Goal: Information Seeking & Learning: Learn about a topic

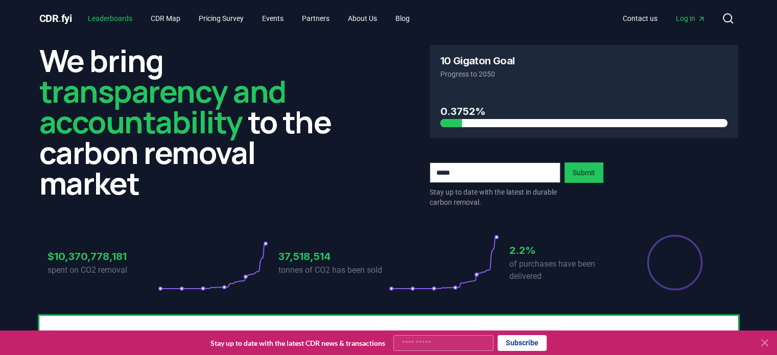
click at [125, 15] on link "Leaderboards" at bounding box center [110, 18] width 61 height 18
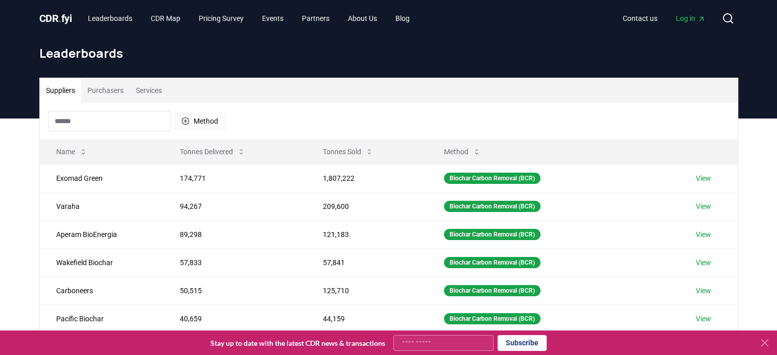
click at [72, 87] on button "Suppliers" at bounding box center [60, 90] width 41 height 25
click at [108, 87] on button "Purchasers" at bounding box center [105, 90] width 49 height 25
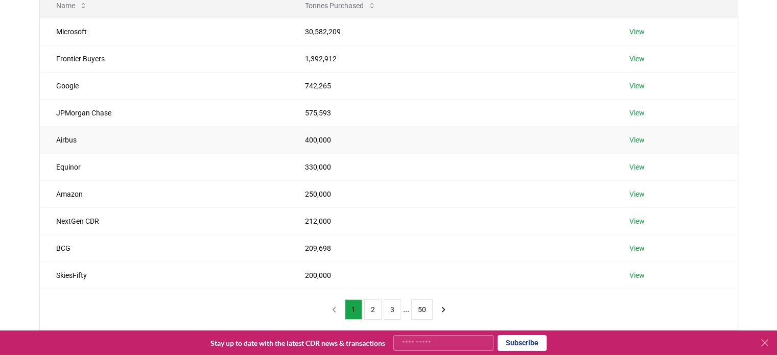
scroll to position [153, 0]
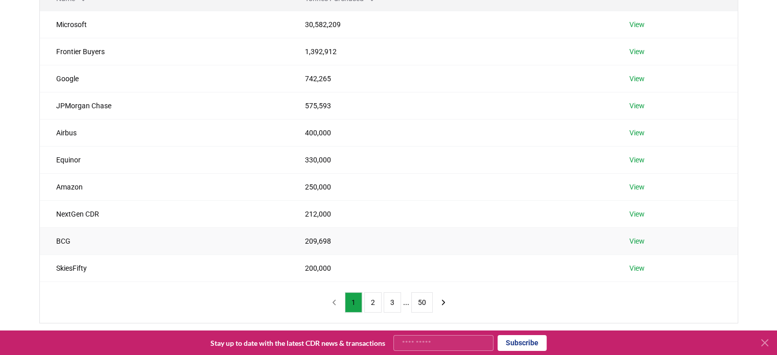
click at [638, 240] on link "View" at bounding box center [636, 241] width 15 height 10
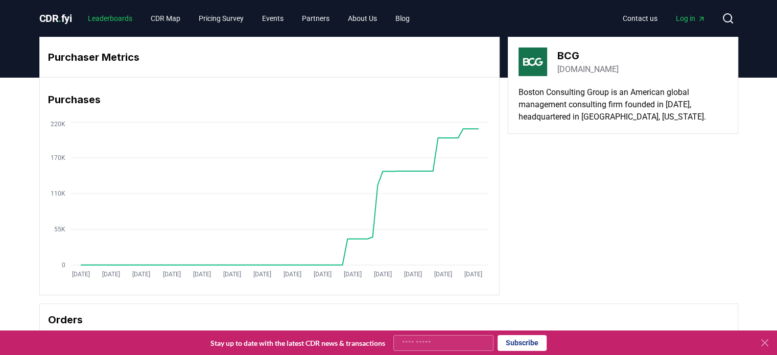
click at [118, 16] on link "Leaderboards" at bounding box center [110, 18] width 61 height 18
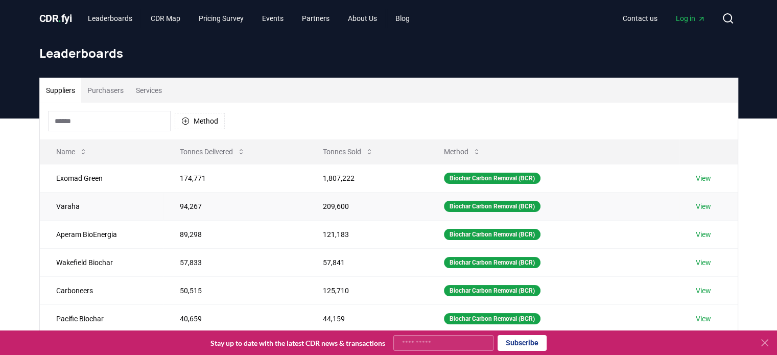
click at [709, 206] on link "View" at bounding box center [703, 206] width 15 height 10
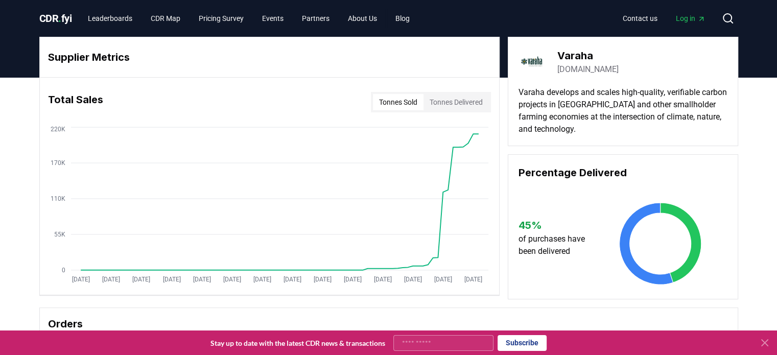
click at [436, 98] on button "Tonnes Delivered" at bounding box center [456, 102] width 65 height 16
click at [401, 101] on button "Tonnes Sold" at bounding box center [398, 102] width 51 height 16
click at [448, 103] on button "Tonnes Delivered" at bounding box center [456, 102] width 65 height 16
click at [572, 67] on link "[DOMAIN_NAME]" at bounding box center [587, 69] width 61 height 12
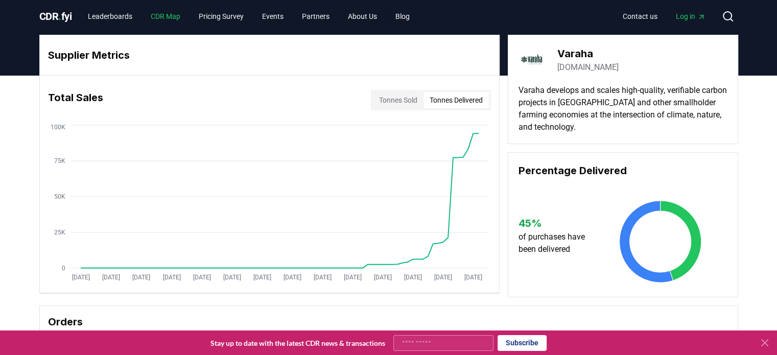
click at [170, 17] on link "CDR Map" at bounding box center [166, 16] width 46 height 18
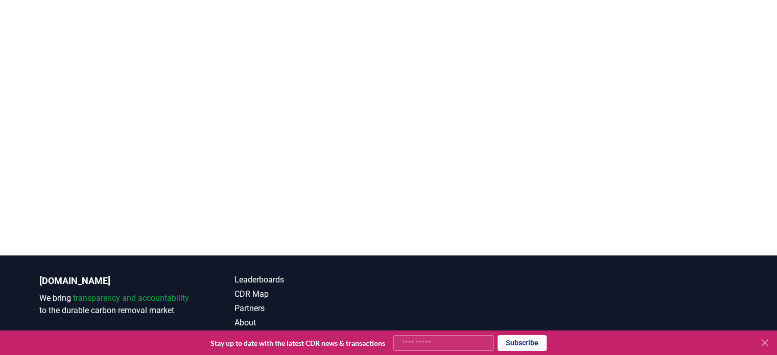
scroll to position [300, 0]
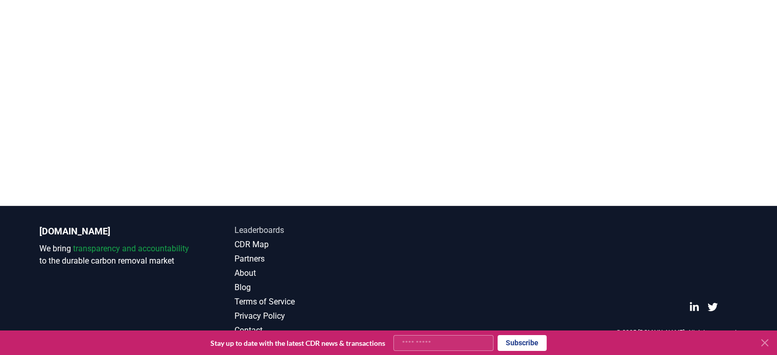
click at [268, 229] on link "Leaderboards" at bounding box center [312, 230] width 154 height 12
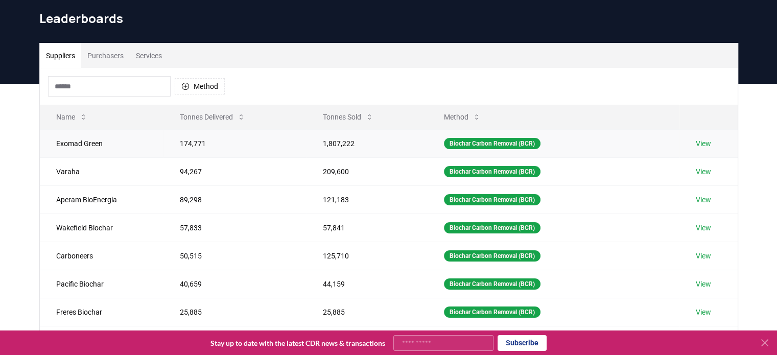
scroll to position [51, 0]
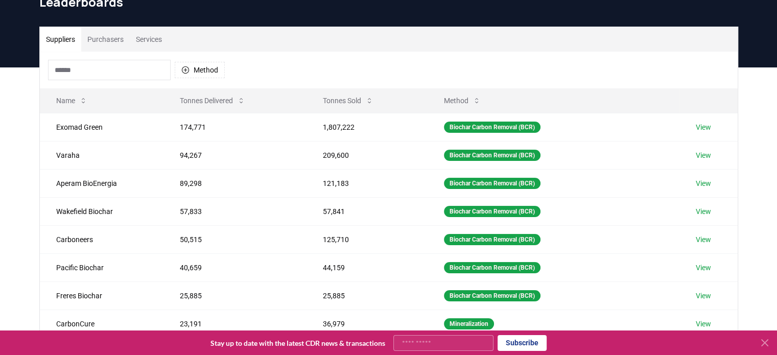
click at [156, 40] on button "Services" at bounding box center [149, 39] width 38 height 25
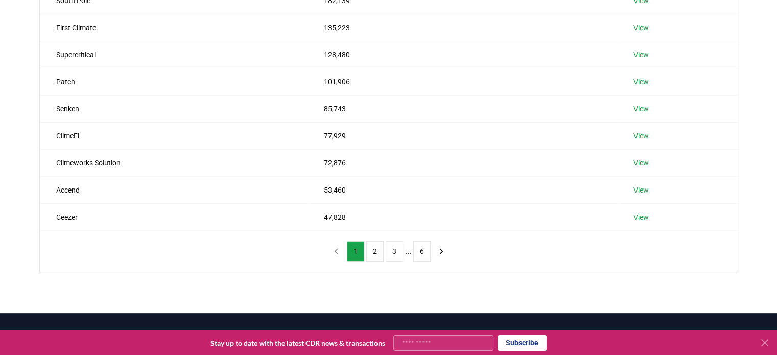
scroll to position [0, 0]
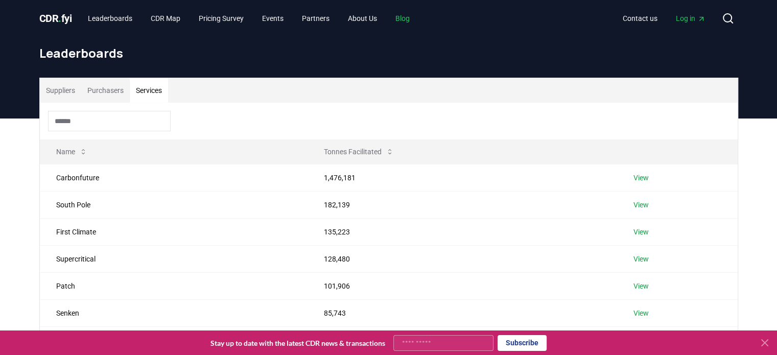
click at [413, 18] on link "Blog" at bounding box center [402, 18] width 31 height 18
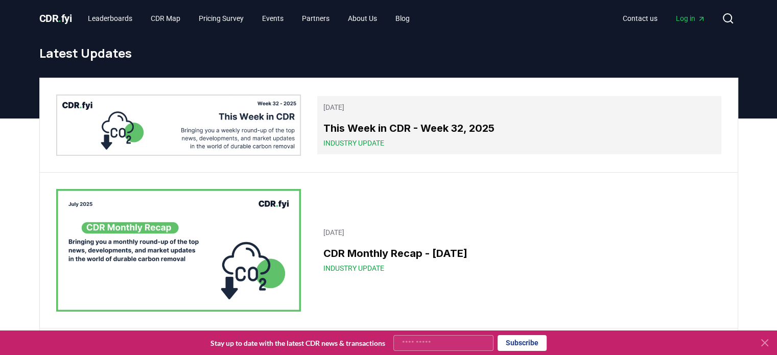
click at [362, 142] on span "Industry Update" at bounding box center [353, 143] width 61 height 10
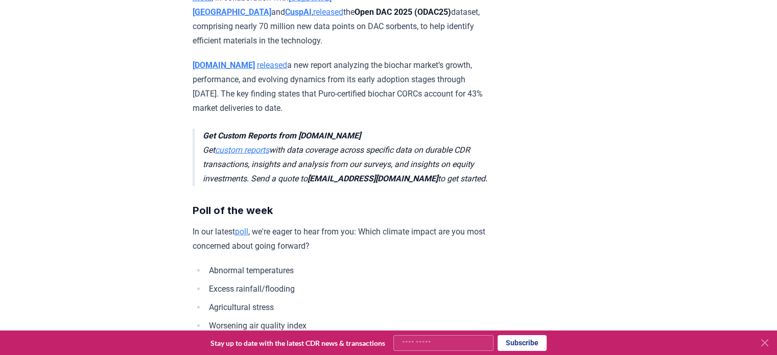
scroll to position [2635, 0]
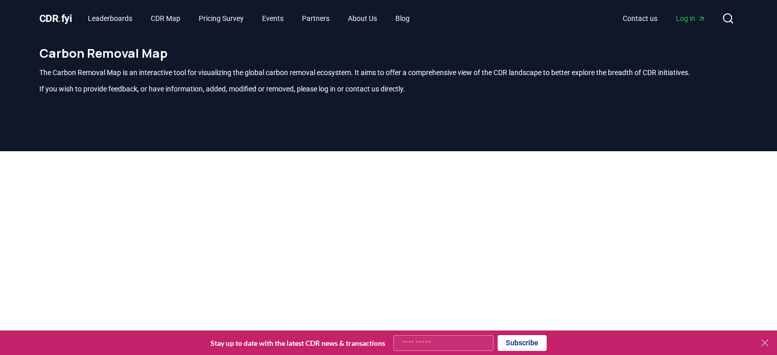
scroll to position [300, 0]
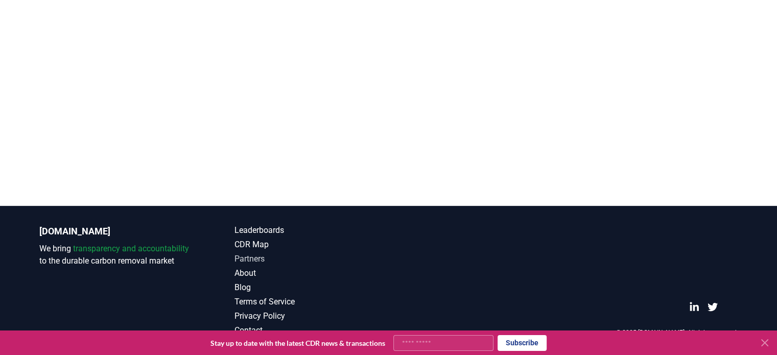
click at [253, 260] on link "Partners" at bounding box center [312, 259] width 154 height 12
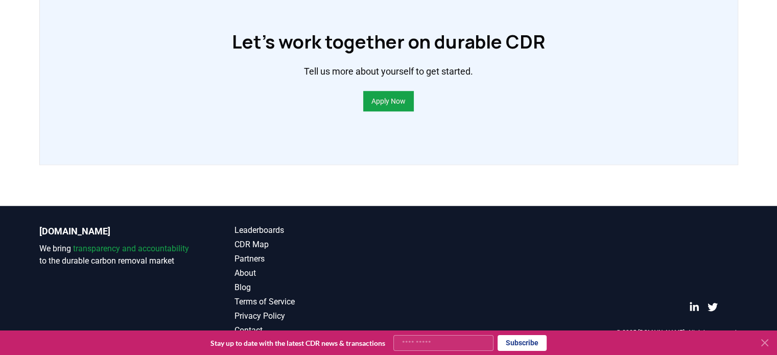
scroll to position [813, 0]
click at [242, 289] on link "Blog" at bounding box center [312, 288] width 154 height 12
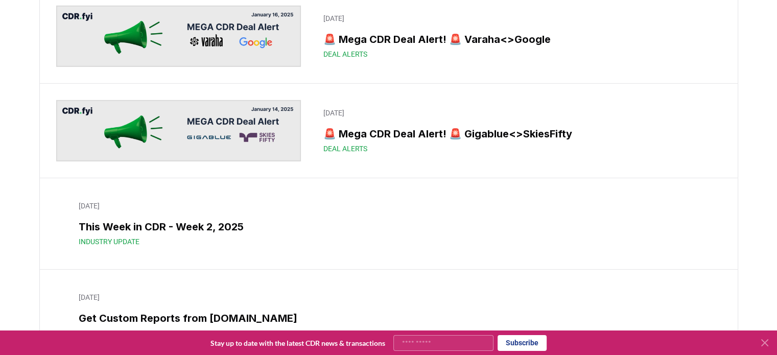
scroll to position [7562, 0]
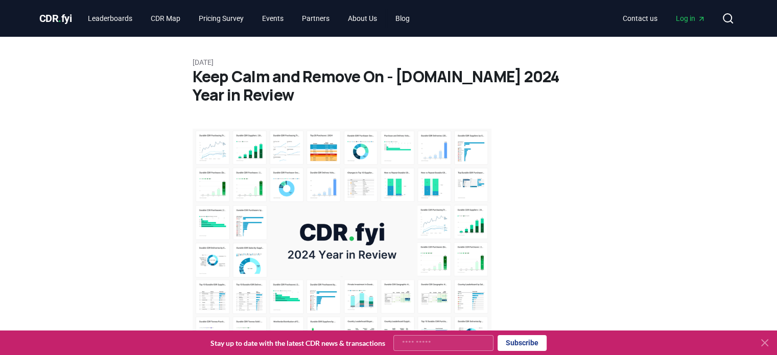
click at [347, 183] on img at bounding box center [342, 241] width 299 height 224
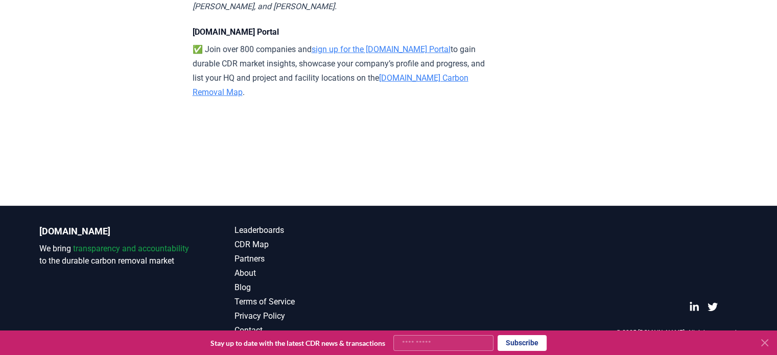
scroll to position [10938, 0]
click at [764, 345] on icon at bounding box center [765, 343] width 12 height 12
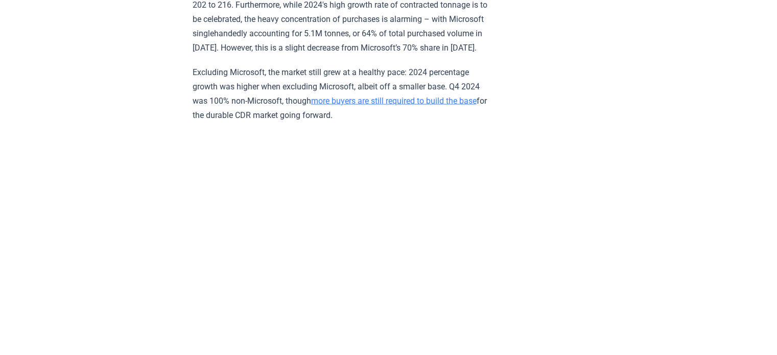
scroll to position [0, 0]
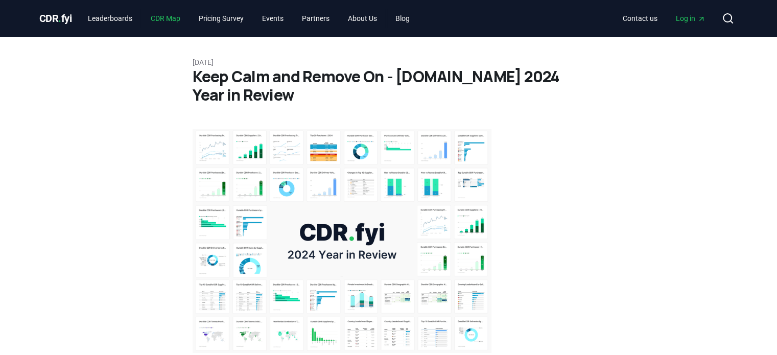
click at [170, 16] on link "CDR Map" at bounding box center [166, 18] width 46 height 18
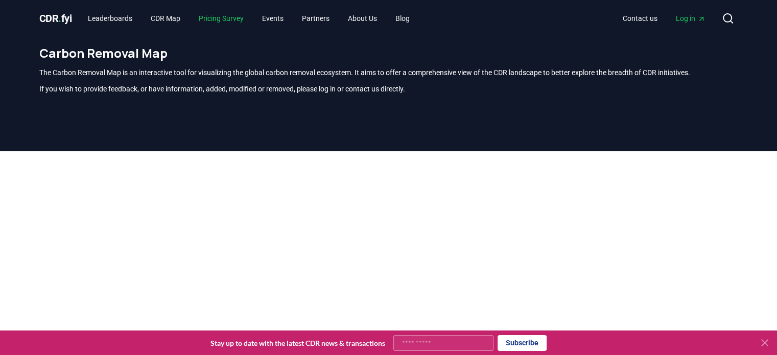
click at [235, 18] on link "Pricing Survey" at bounding box center [221, 18] width 61 height 18
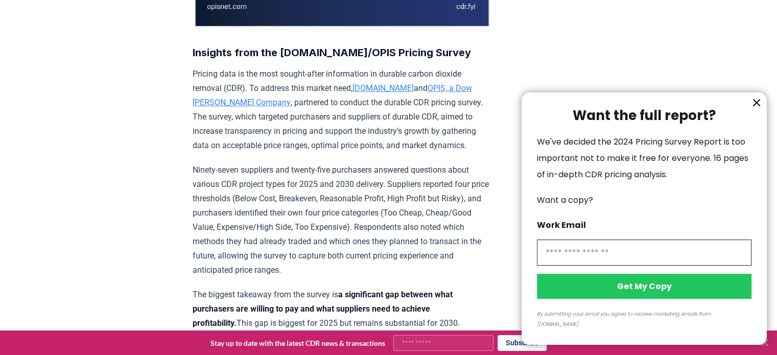
scroll to position [358, 0]
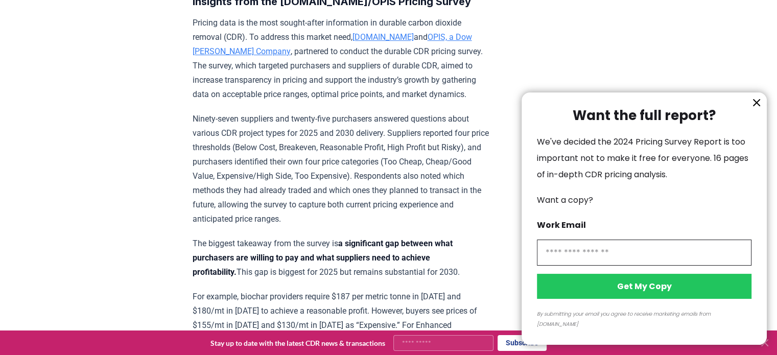
click at [753, 109] on icon "information" at bounding box center [757, 103] width 12 height 12
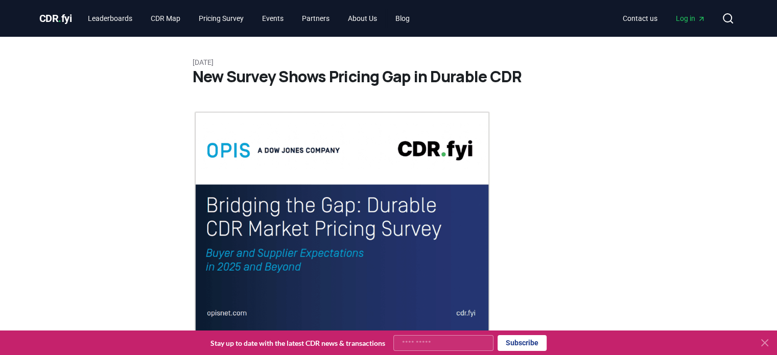
scroll to position [0, 0]
click at [284, 17] on link "Events" at bounding box center [273, 18] width 38 height 18
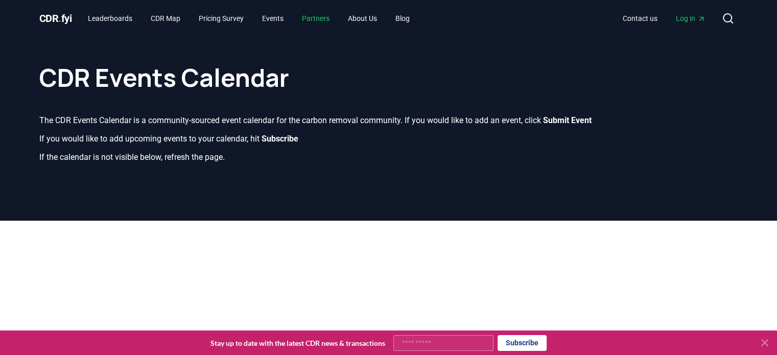
click at [326, 18] on link "Partners" at bounding box center [316, 18] width 44 height 18
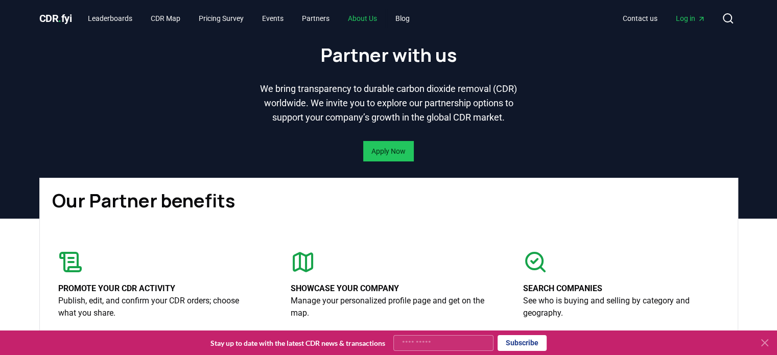
click at [370, 18] on link "About Us" at bounding box center [362, 18] width 45 height 18
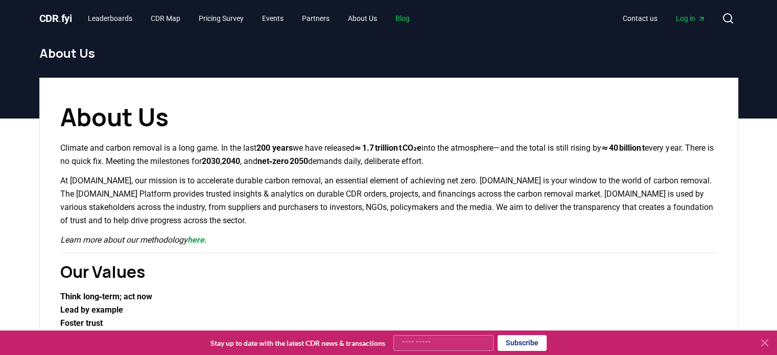
click at [418, 17] on link "Blog" at bounding box center [402, 18] width 31 height 18
